Goal: Find specific fact

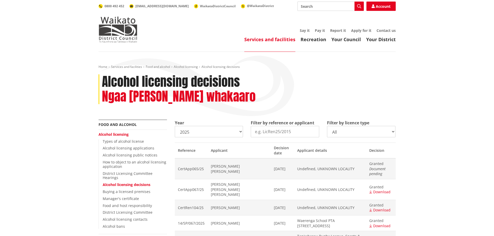
click at [313, 5] on input "Search" at bounding box center [331, 6] width 66 height 9
type input "[PERSON_NAME]"
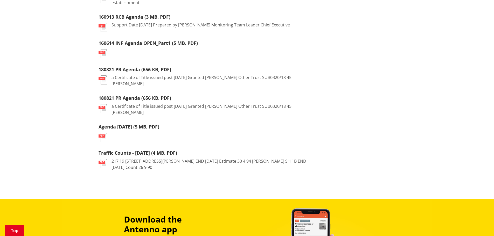
scroll to position [285, 0]
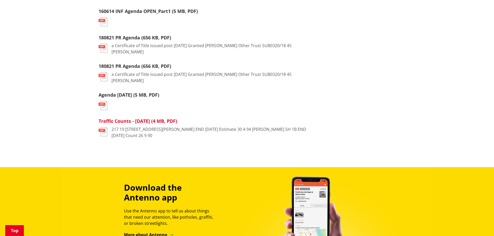
click at [125, 118] on link "Traffic Counts - July 2024 (4 MB, PDF)" at bounding box center [138, 121] width 79 height 6
